Goal: Information Seeking & Learning: Learn about a topic

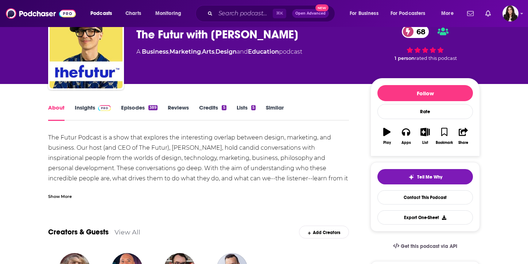
click at [98, 109] on img at bounding box center [104, 108] width 13 height 6
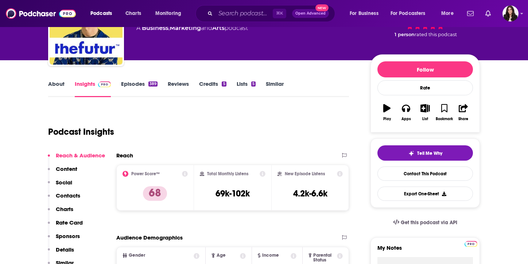
scroll to position [60, 0]
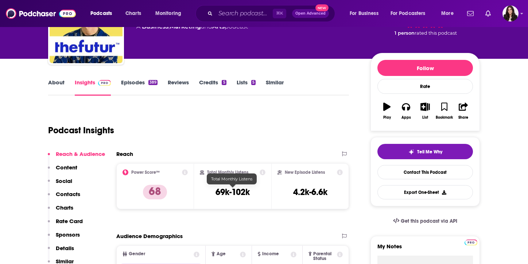
click at [235, 190] on h3 "69k-102k" at bounding box center [232, 191] width 34 height 11
copy div "69k-102k"
